Goal: Check status: Check status

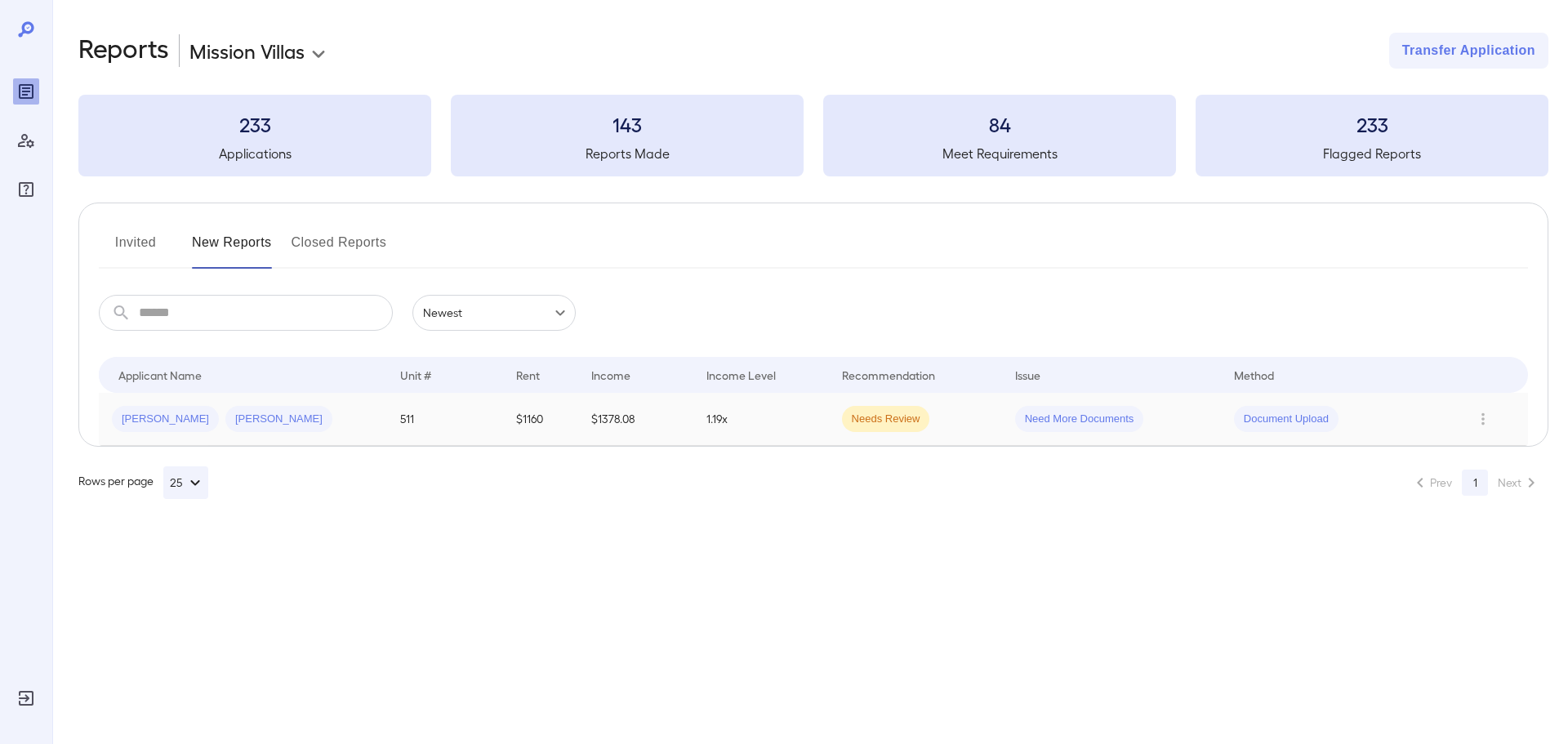
click at [816, 423] on td "1.19x" at bounding box center [761, 420] width 135 height 53
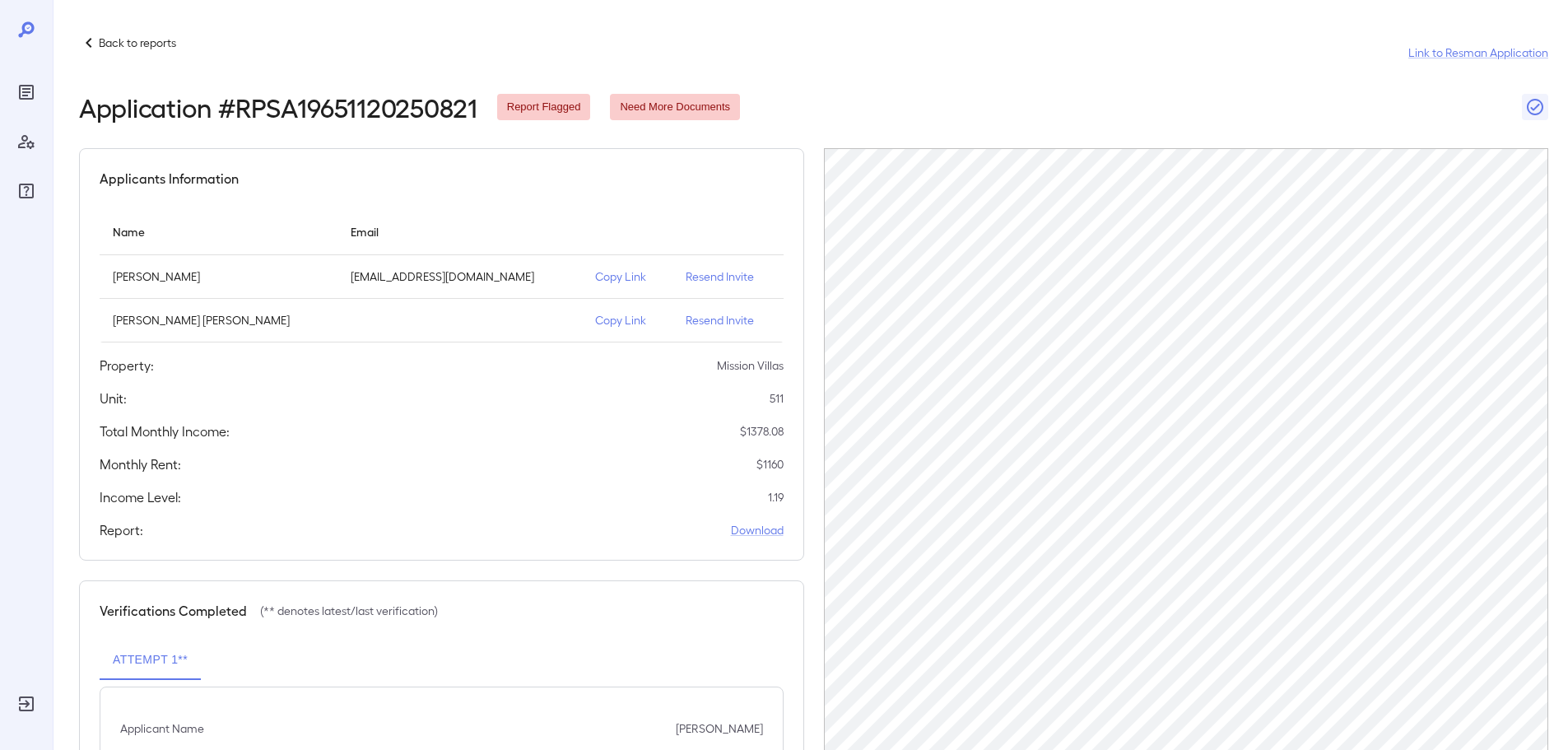
click at [87, 41] on icon at bounding box center [88, 43] width 19 height 19
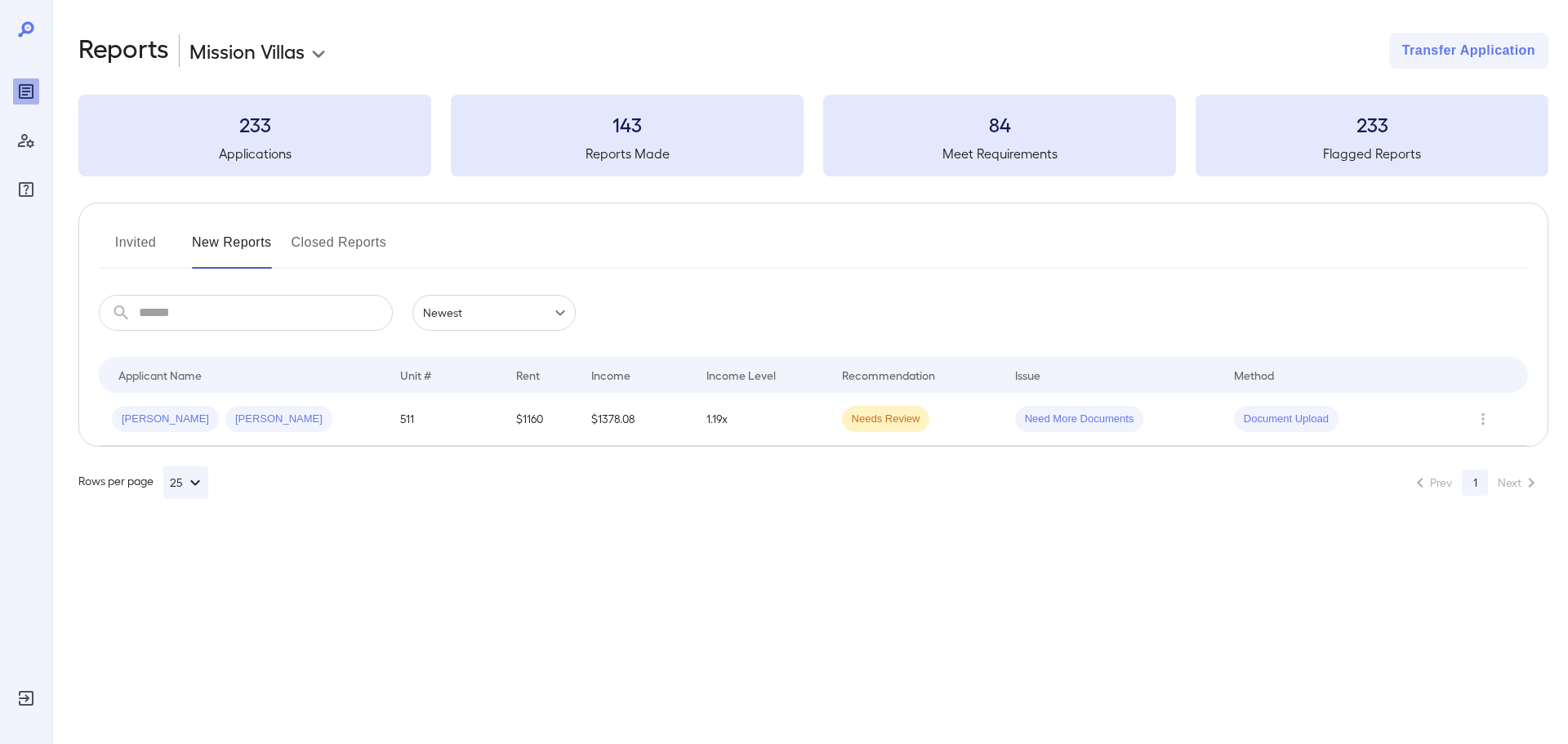
click at [755, 436] on td "1.19x" at bounding box center [761, 420] width 135 height 53
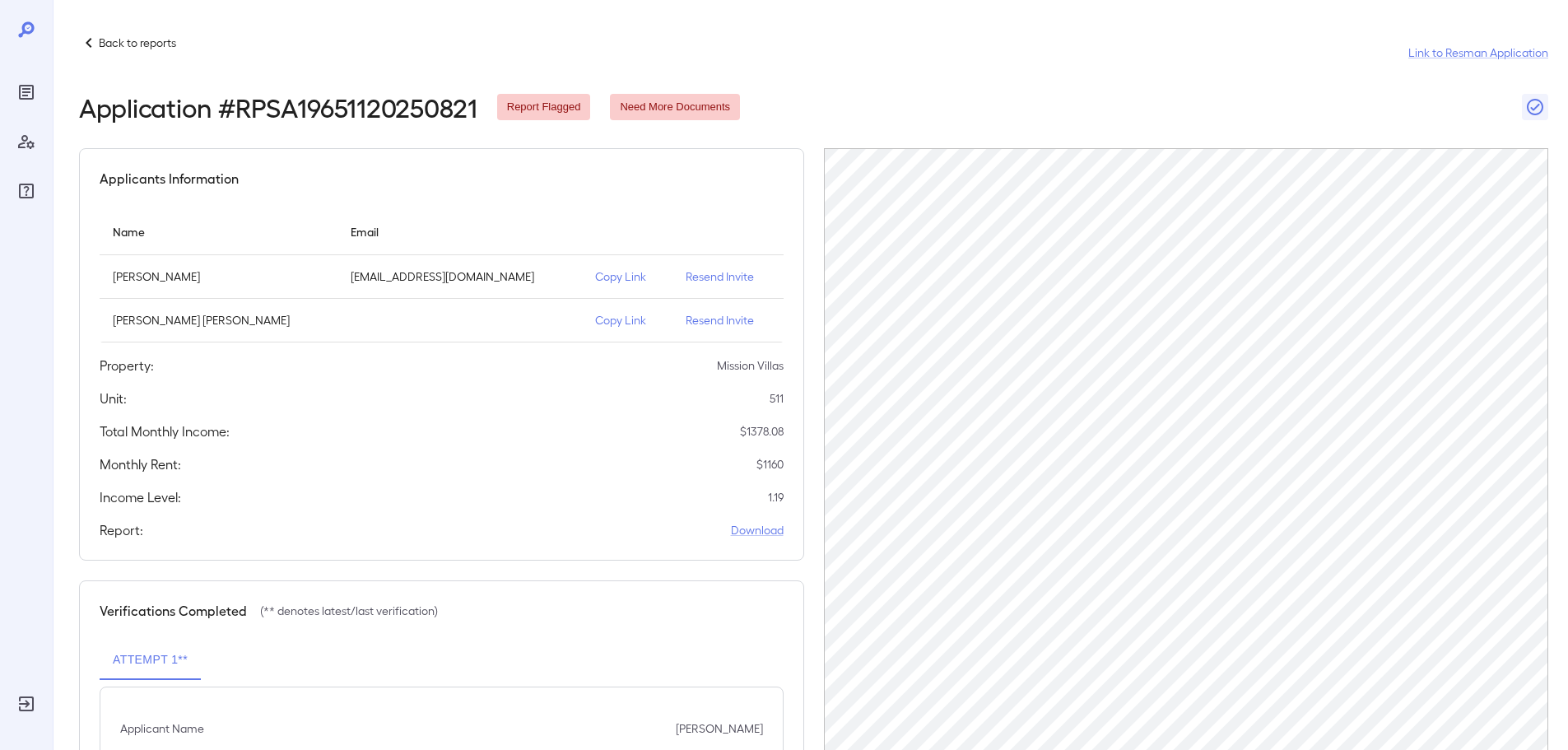
click at [97, 38] on icon at bounding box center [88, 43] width 19 height 19
